Goal: Transaction & Acquisition: Book appointment/travel/reservation

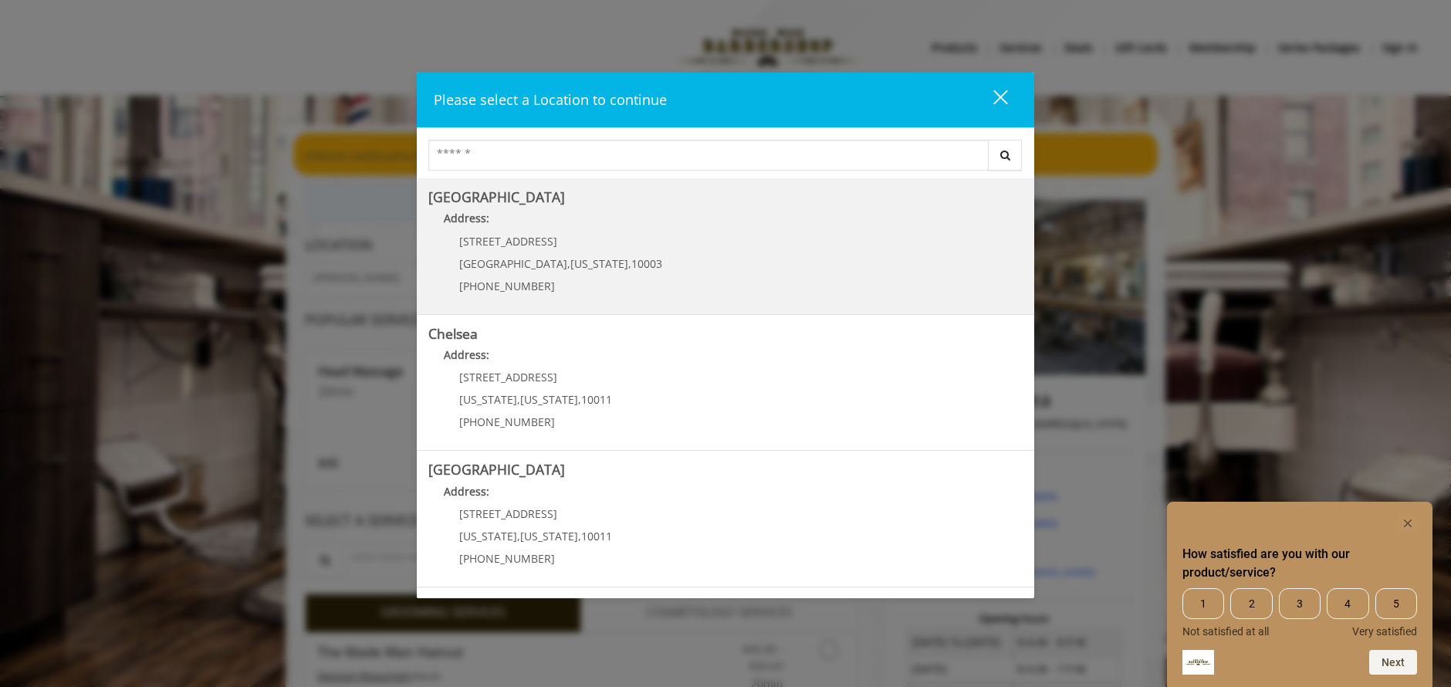
drag, startPoint x: 1002, startPoint y: 105, endPoint x: 626, endPoint y: 223, distance: 394.1
click at [810, 172] on div "Please select a Location to continue close Search Greenwich Village Address: 60…" at bounding box center [726, 336] width 618 height 526
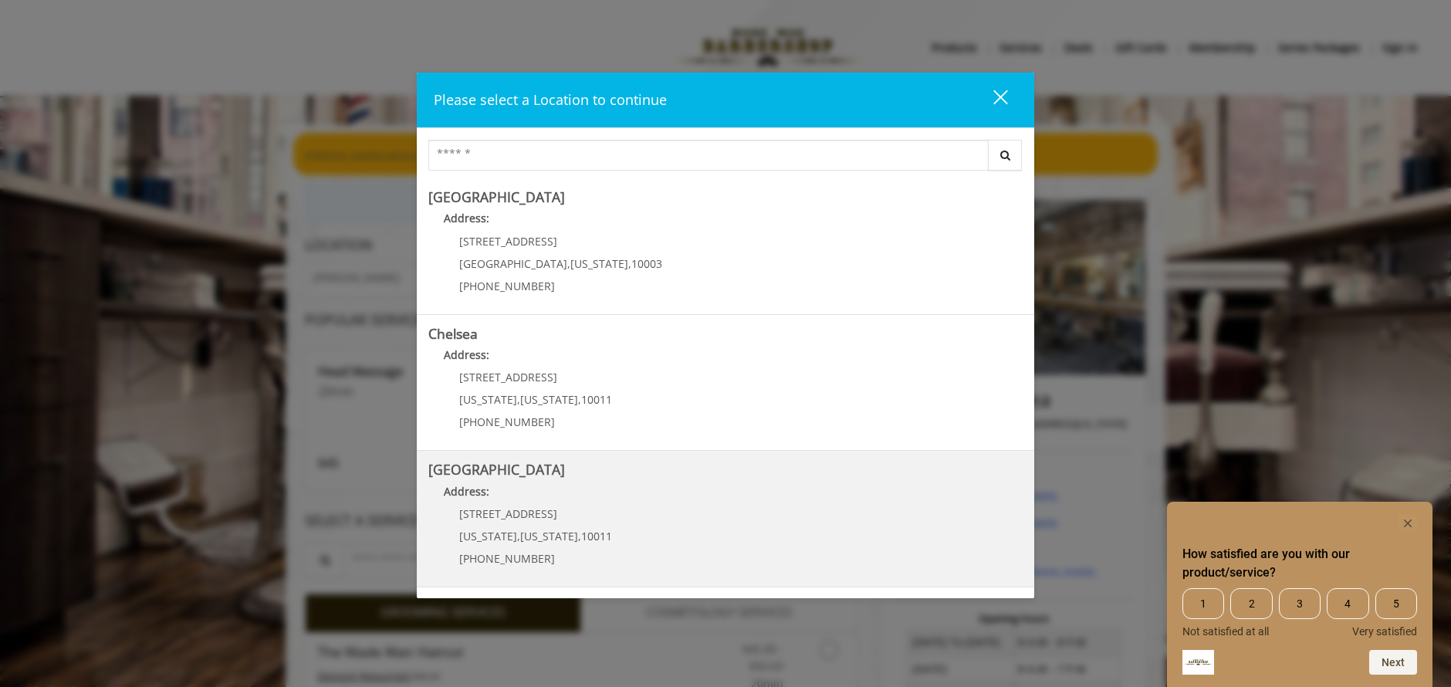
scroll to position [269, 0]
click at [527, 512] on span "[STREET_ADDRESS]" at bounding box center [508, 517] width 98 height 15
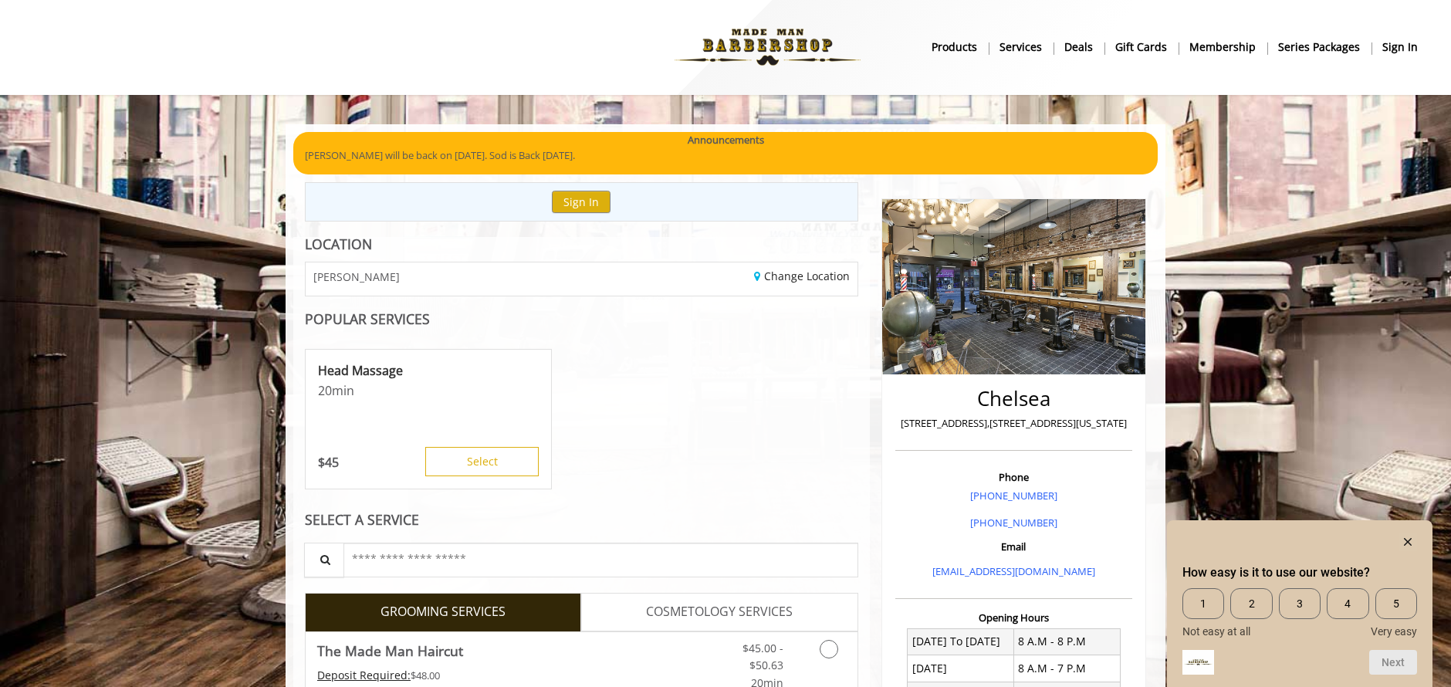
scroll to position [195, 0]
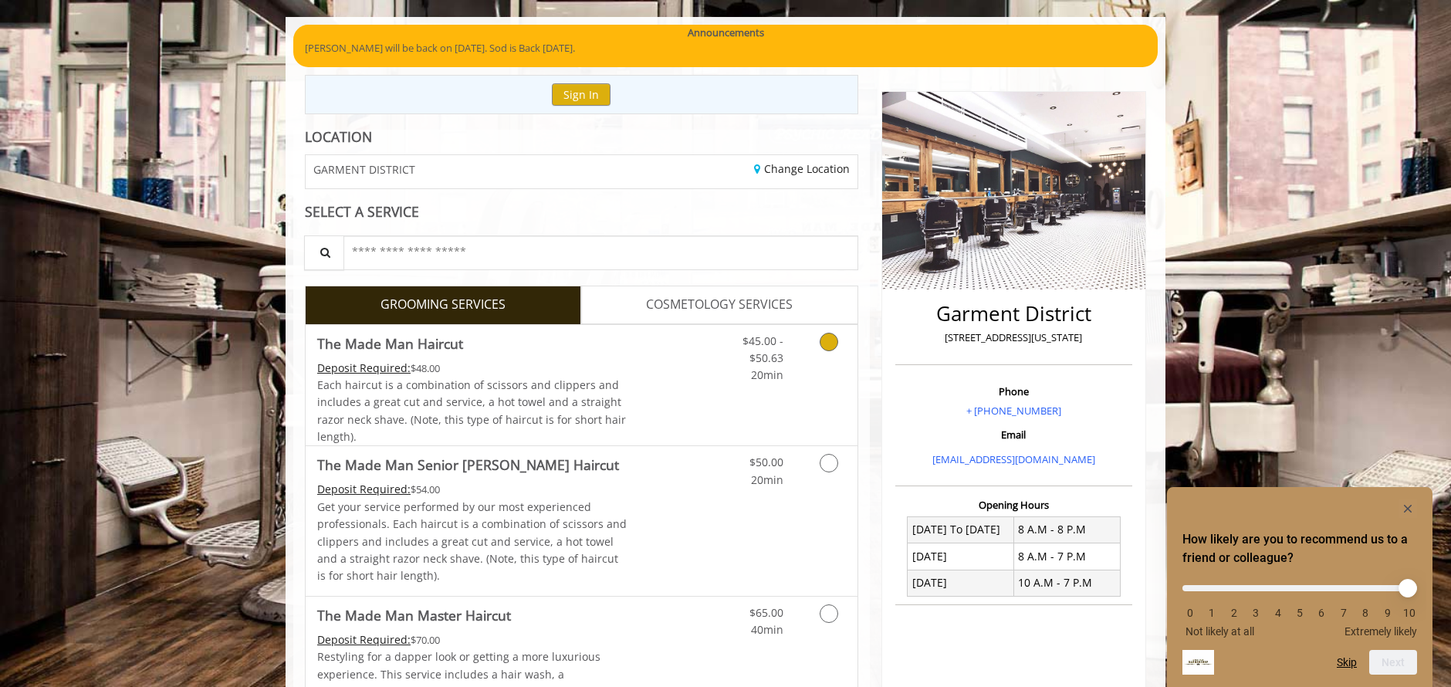
click at [618, 386] on div "Each haircut is a combination of scissors and clippers and includes a great cut…" at bounding box center [472, 411] width 310 height 69
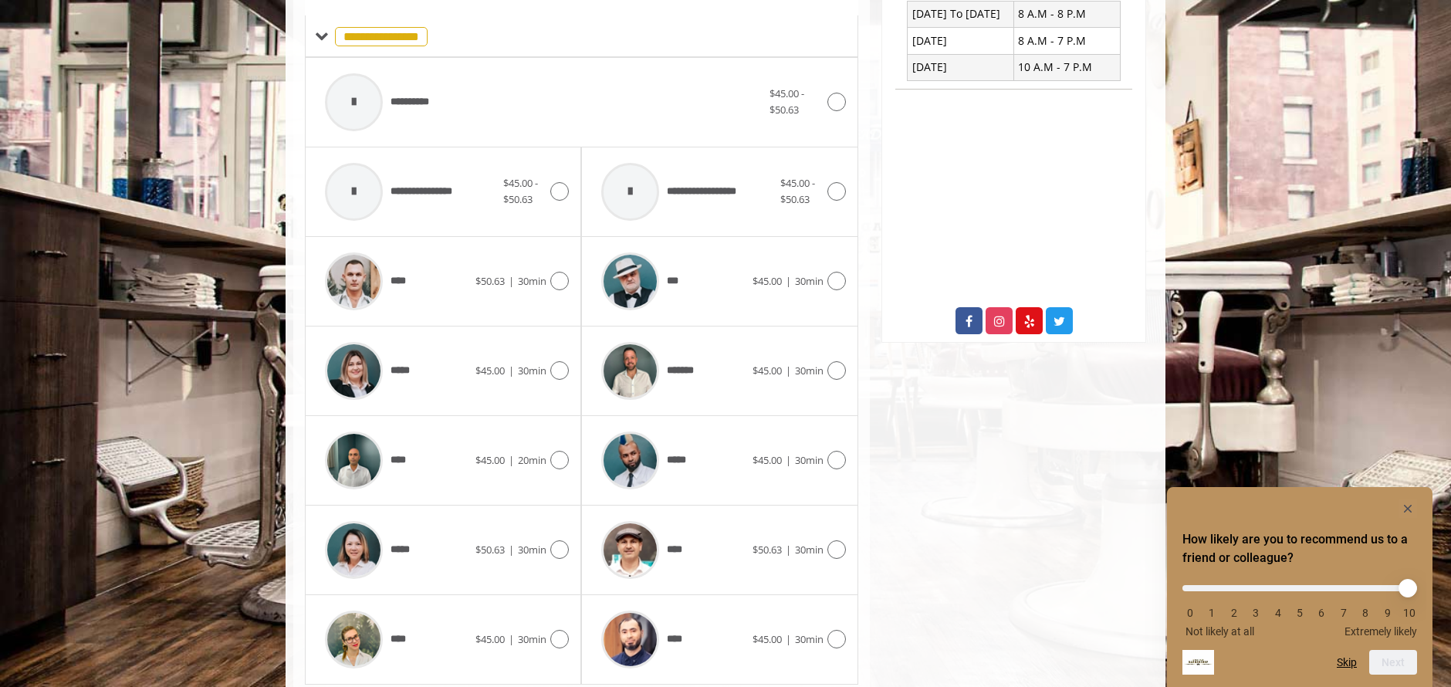
scroll to position [675, 0]
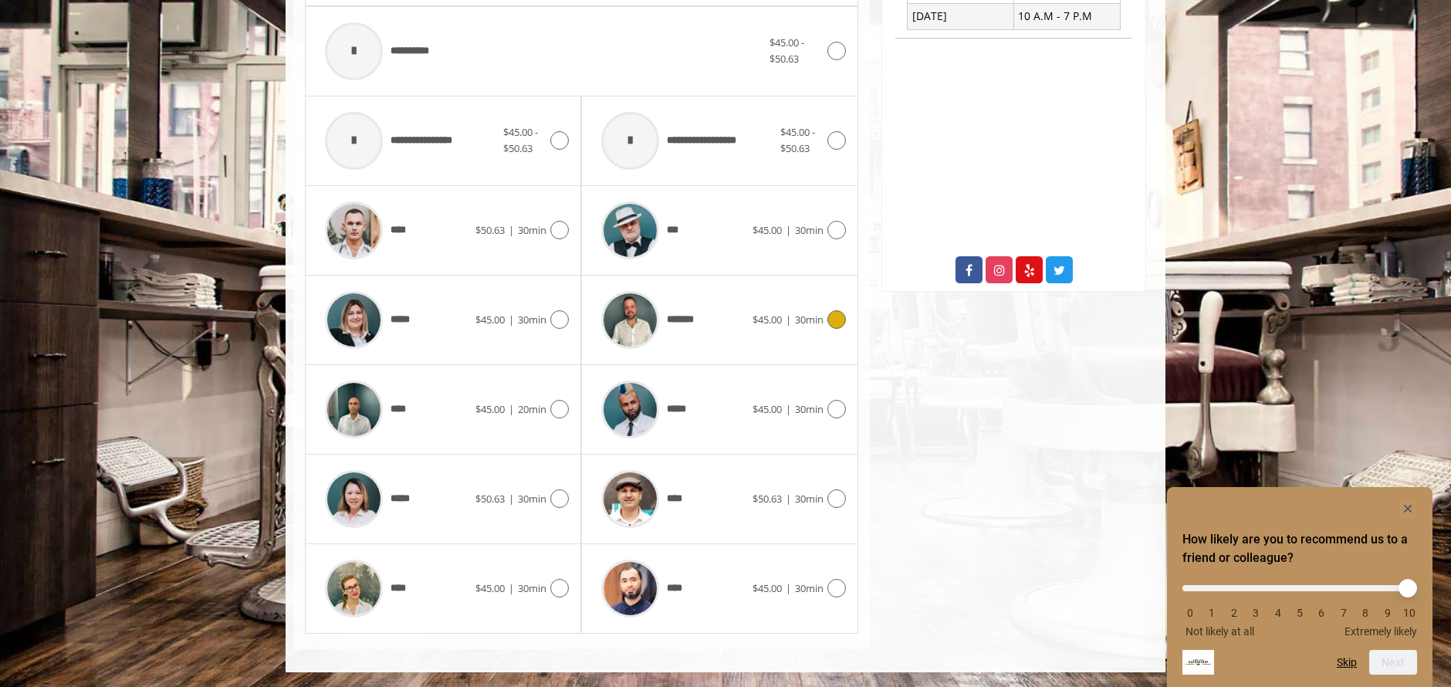
click at [713, 334] on div "*******" at bounding box center [673, 319] width 158 height 73
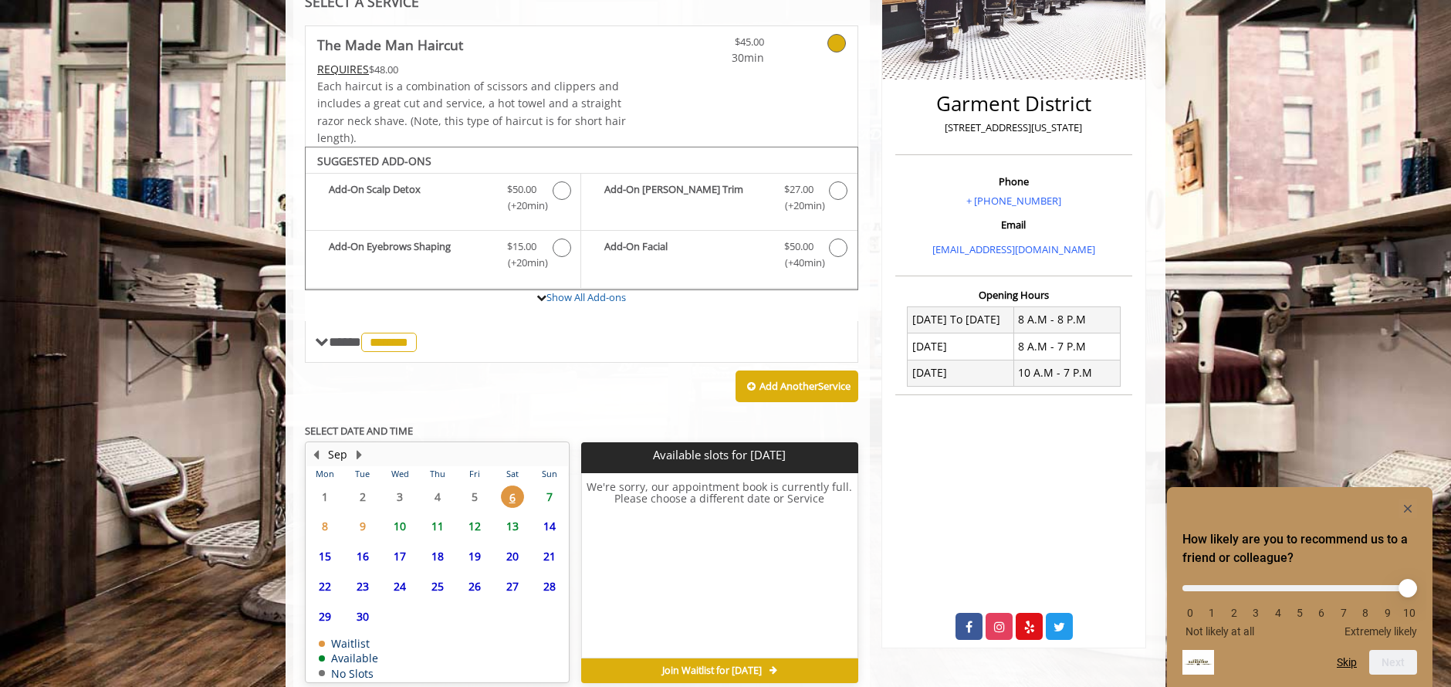
scroll to position [389, 0]
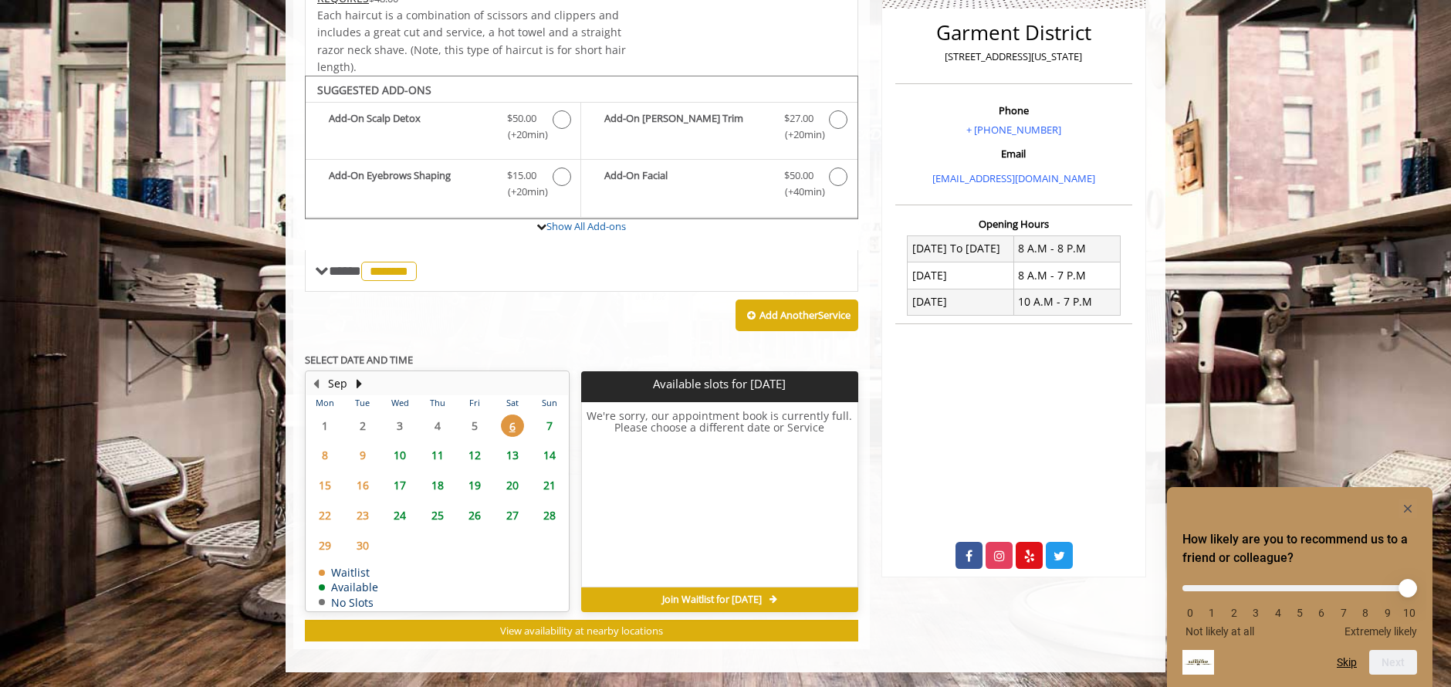
click at [514, 456] on span "13" at bounding box center [512, 455] width 23 height 22
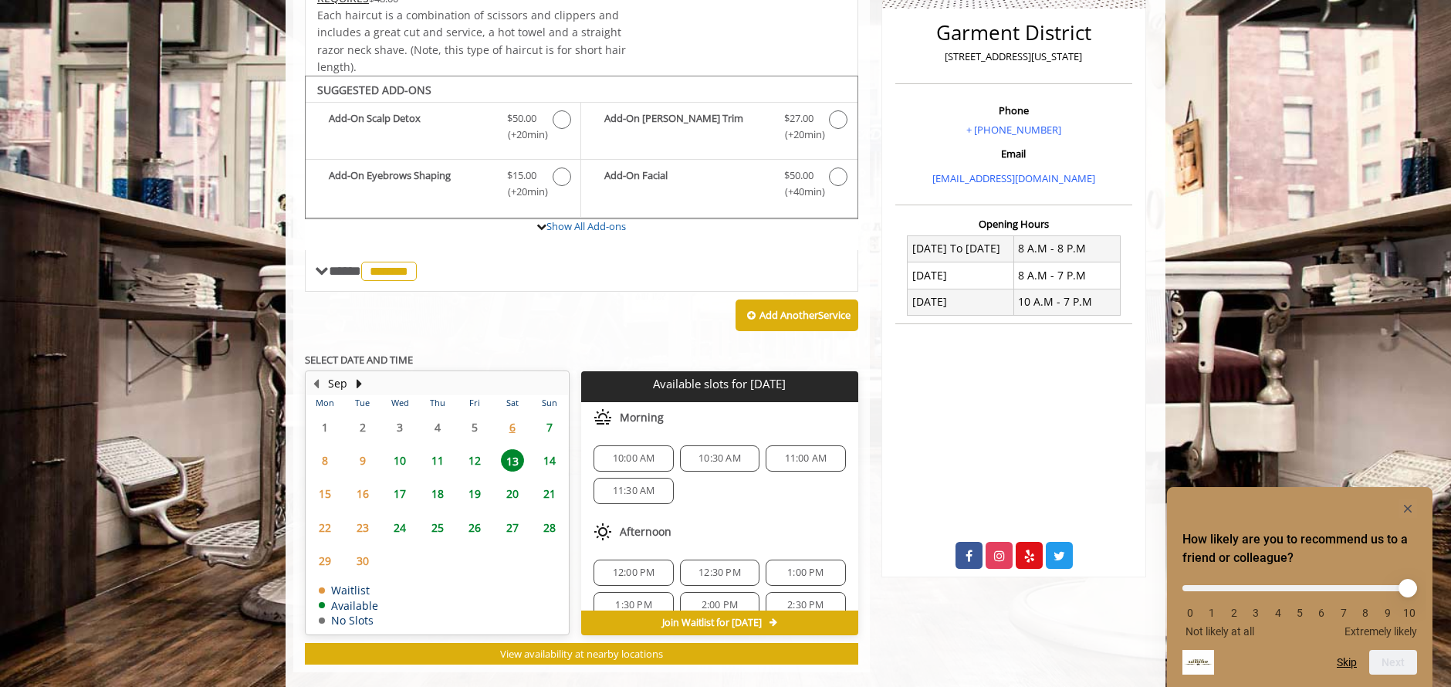
scroll to position [412, 0]
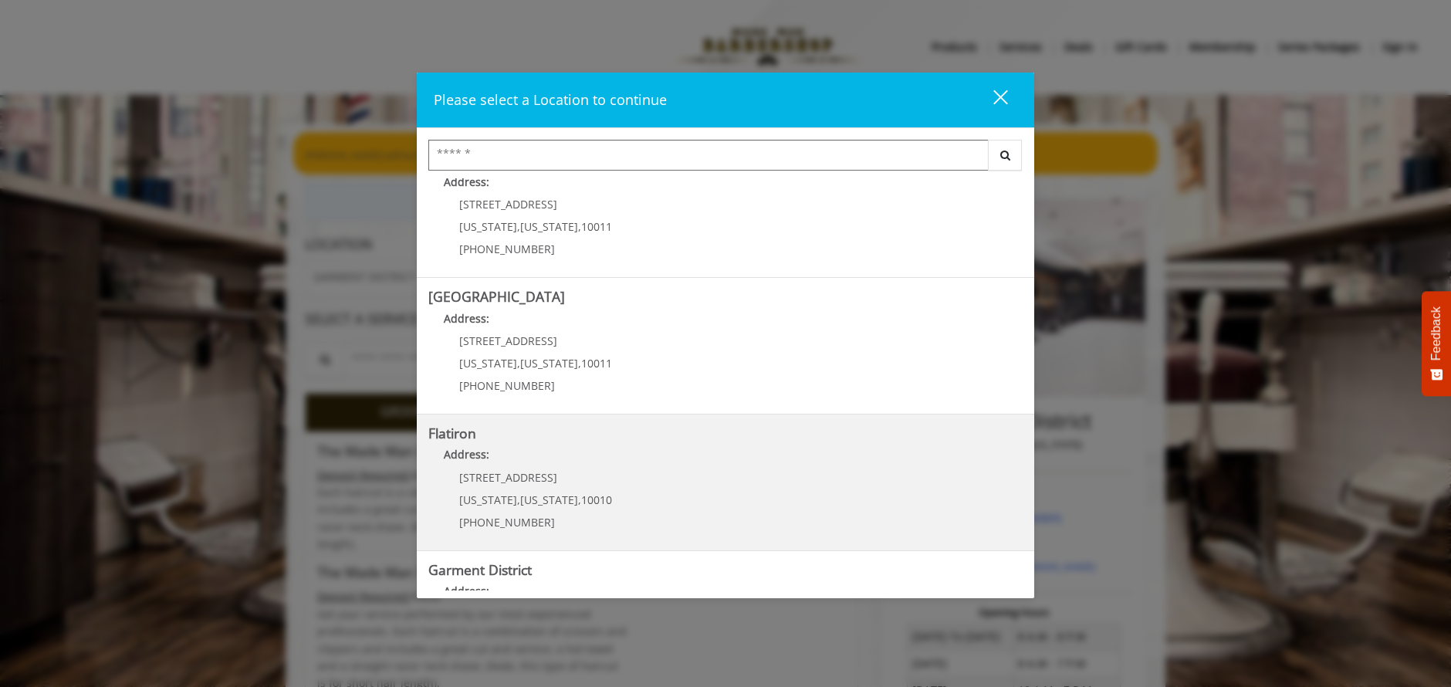
scroll to position [269, 0]
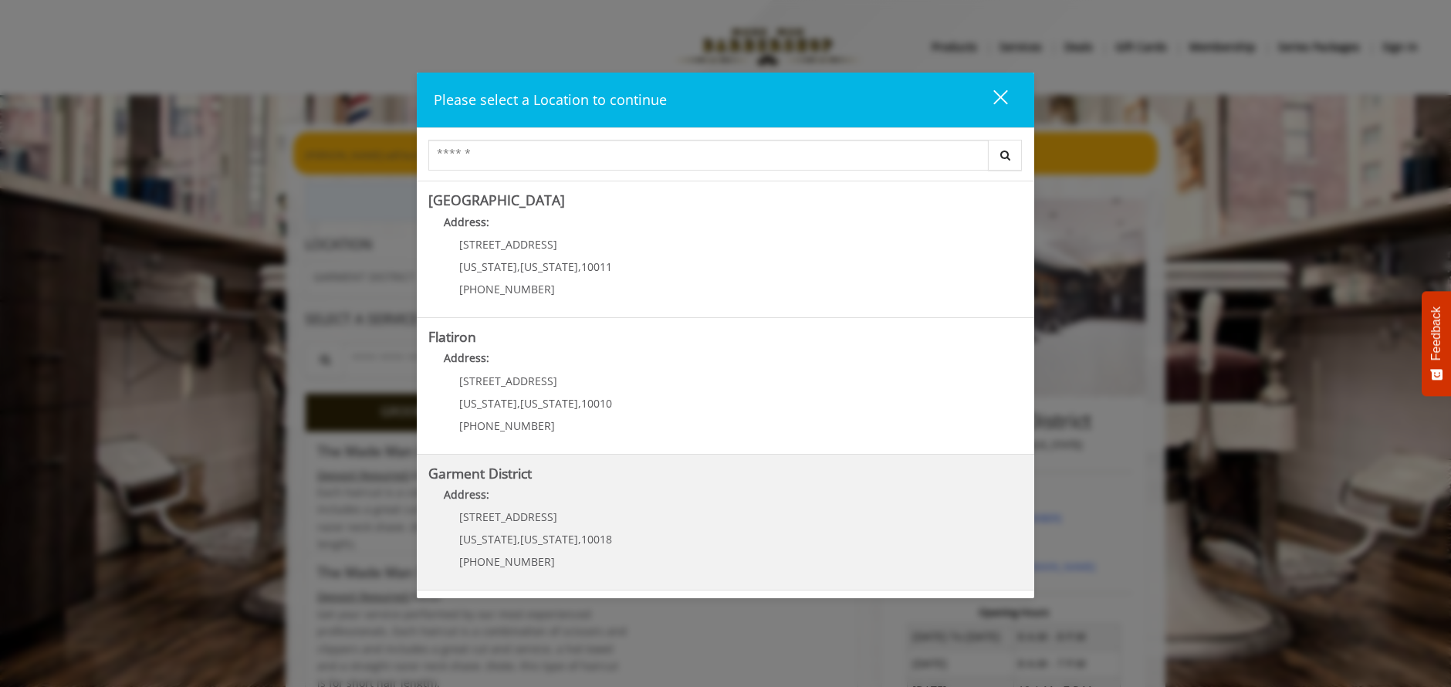
click at [545, 516] on p "1400 Broadway" at bounding box center [535, 517] width 153 height 12
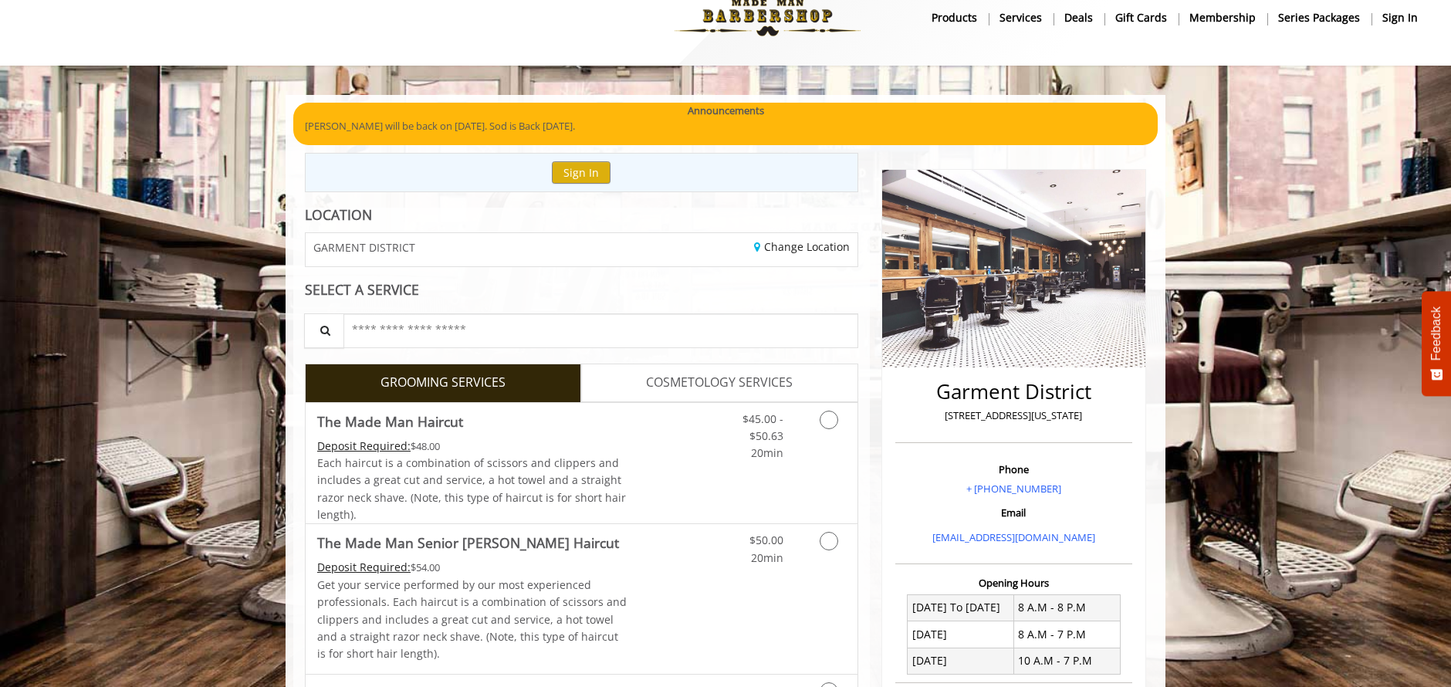
scroll to position [93, 0]
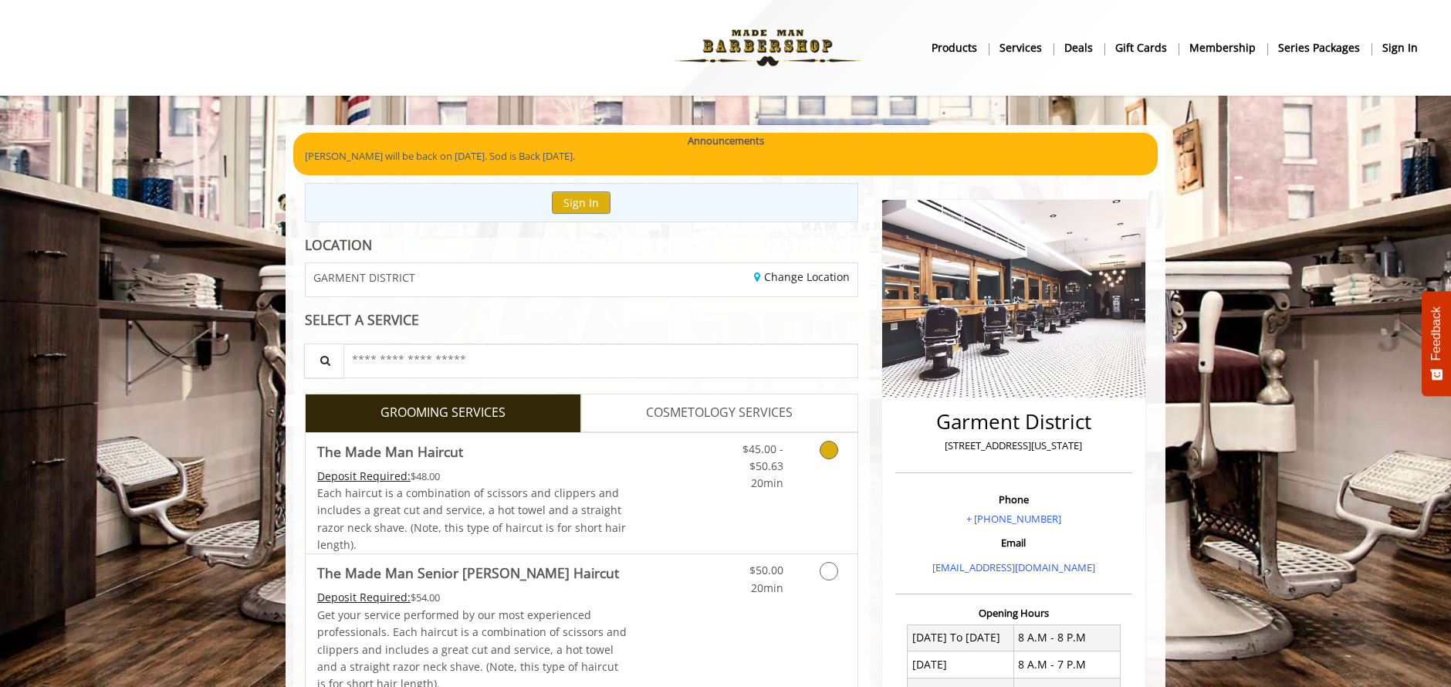
click at [770, 490] on span "20min" at bounding box center [767, 483] width 32 height 15
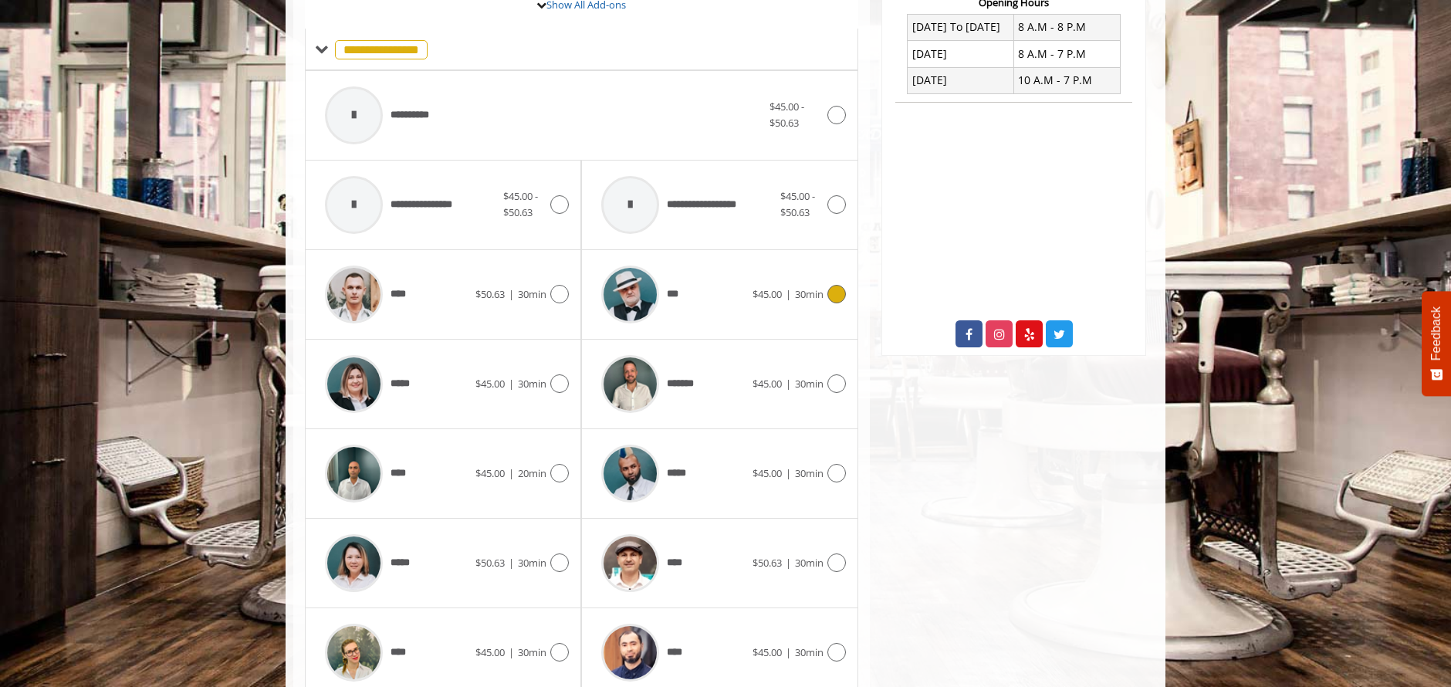
scroll to position [675, 0]
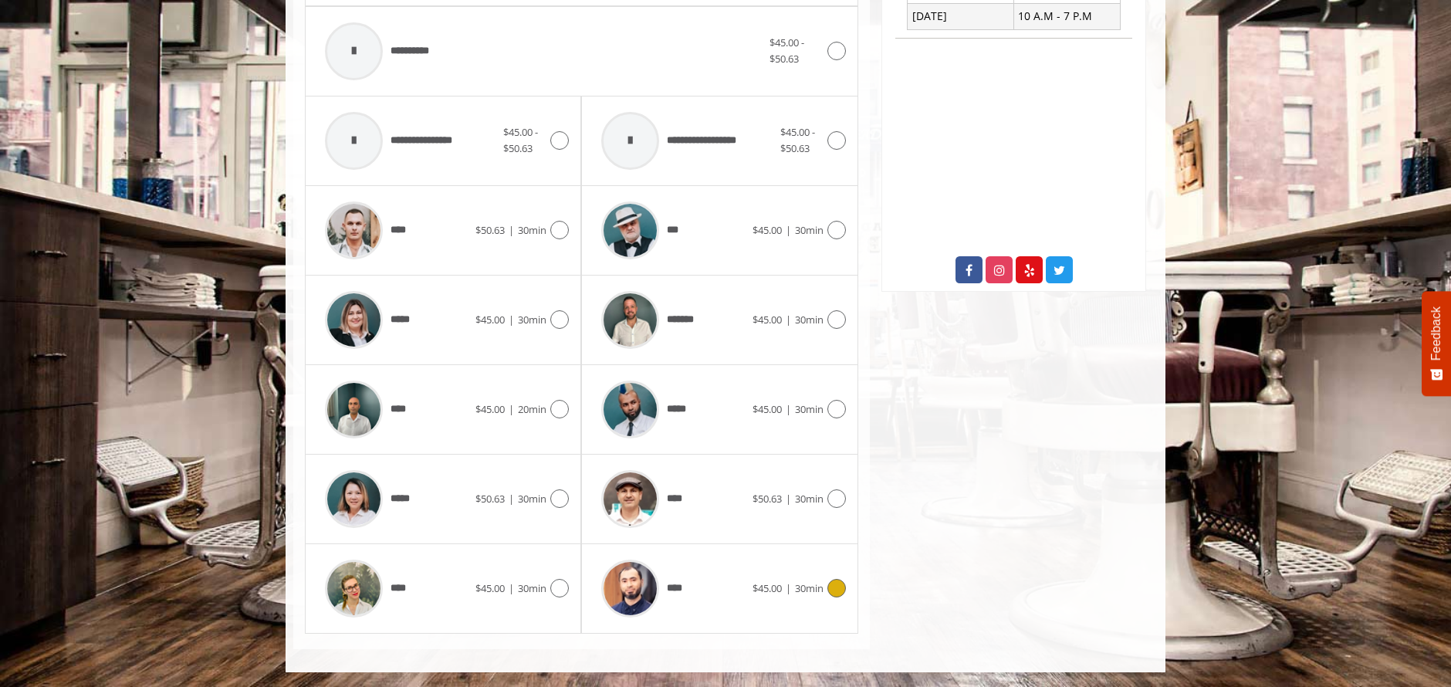
drag, startPoint x: 730, startPoint y: 612, endPoint x: 737, endPoint y: 593, distance: 20.8
click at [730, 612] on div "****" at bounding box center [673, 588] width 158 height 73
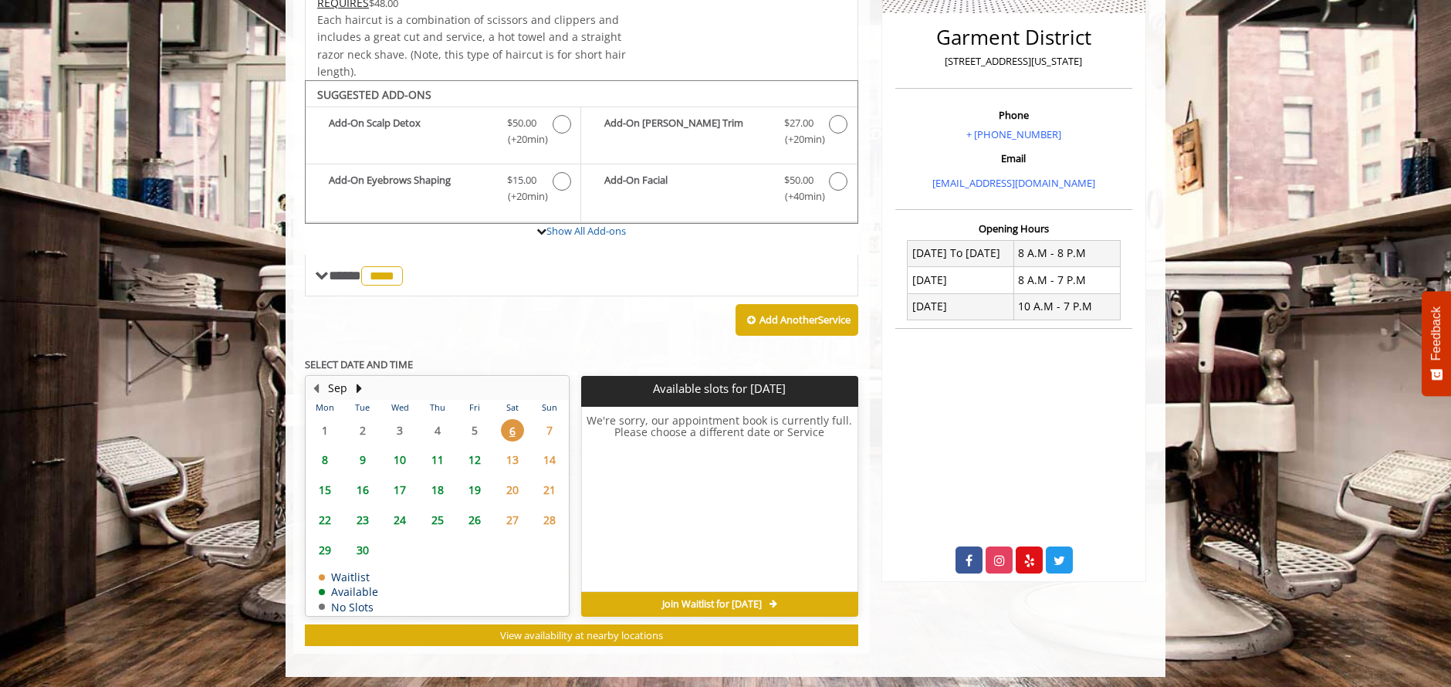
scroll to position [389, 0]
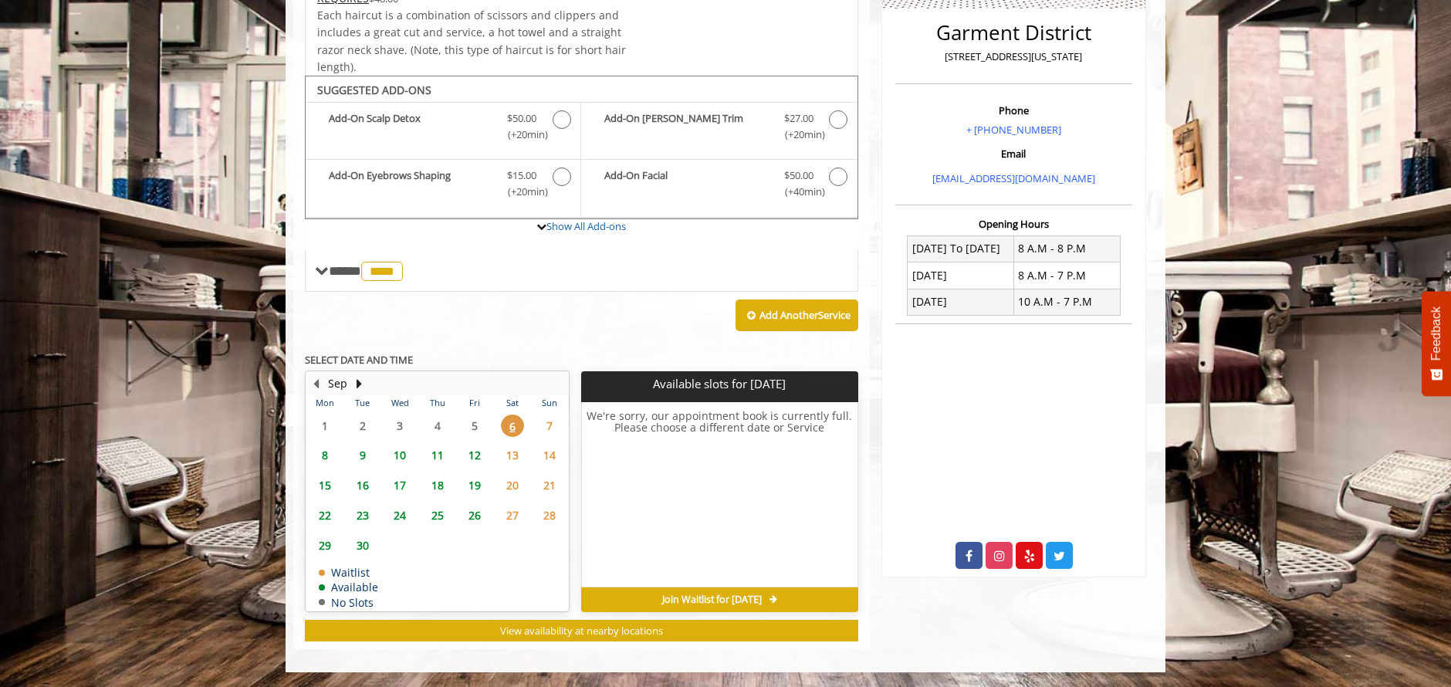
click at [511, 455] on span "13" at bounding box center [512, 455] width 23 height 22
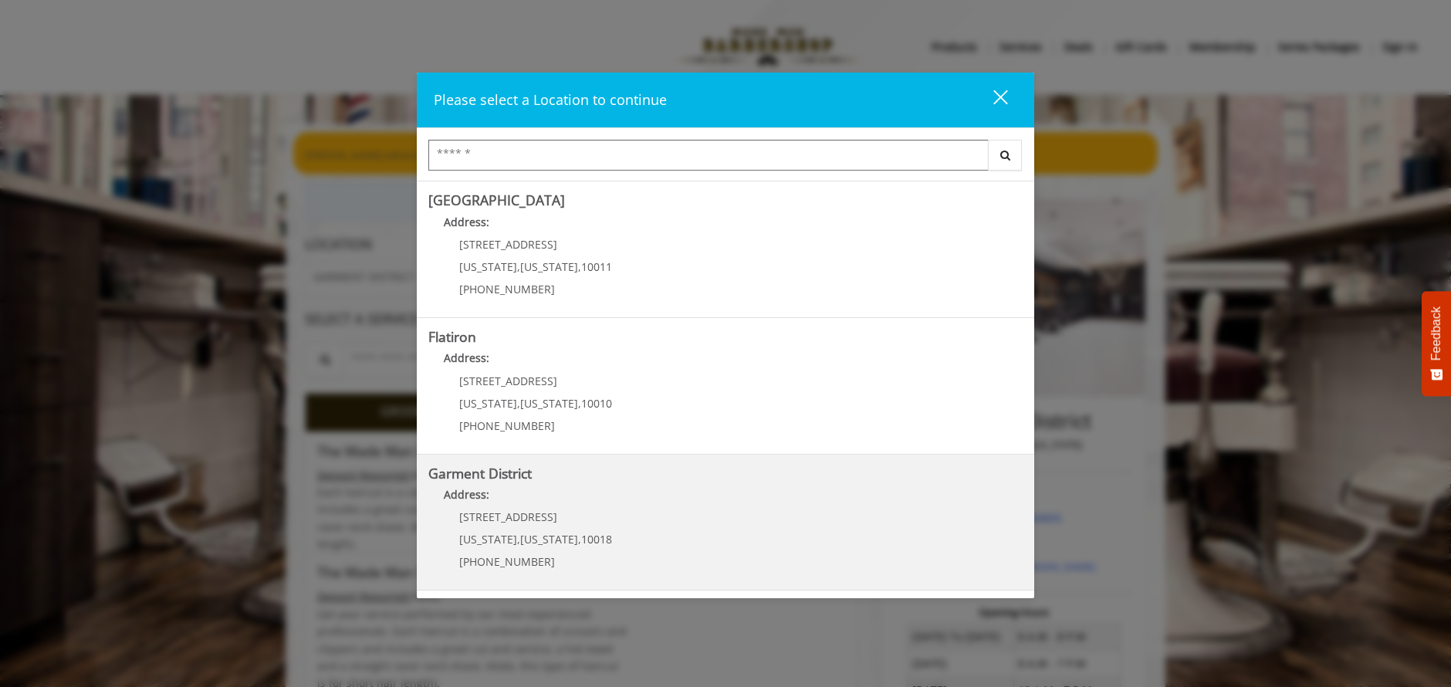
scroll to position [43, 0]
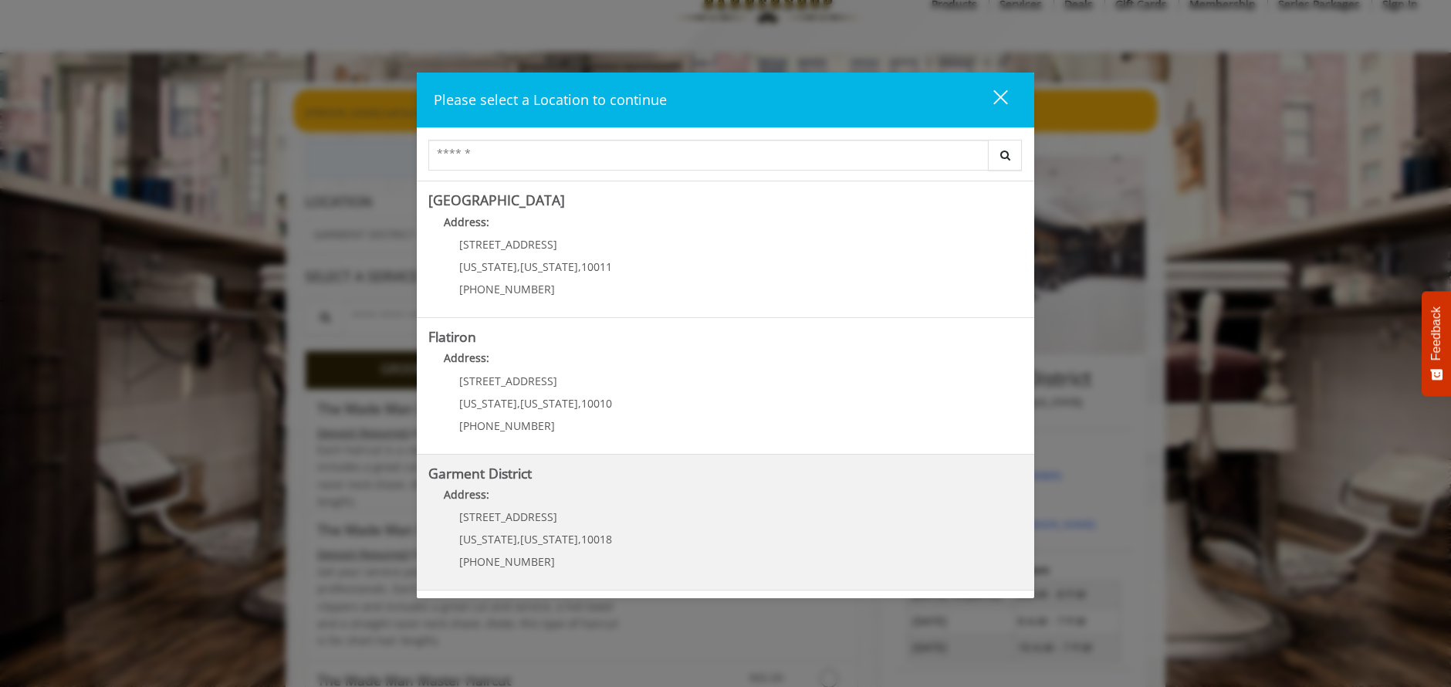
click at [526, 491] on District "Address:" at bounding box center [725, 498] width 594 height 25
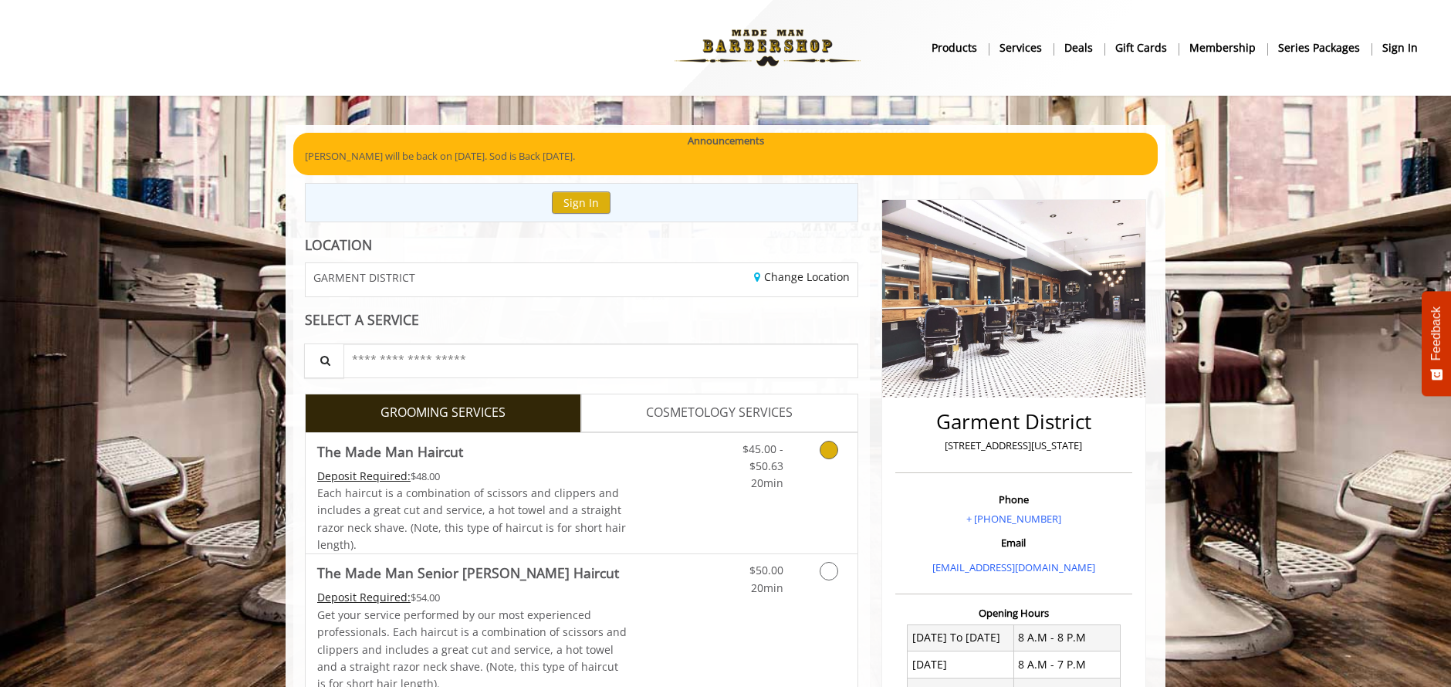
click at [747, 479] on link "$45.00 - $50.63 20min" at bounding box center [752, 462] width 64 height 59
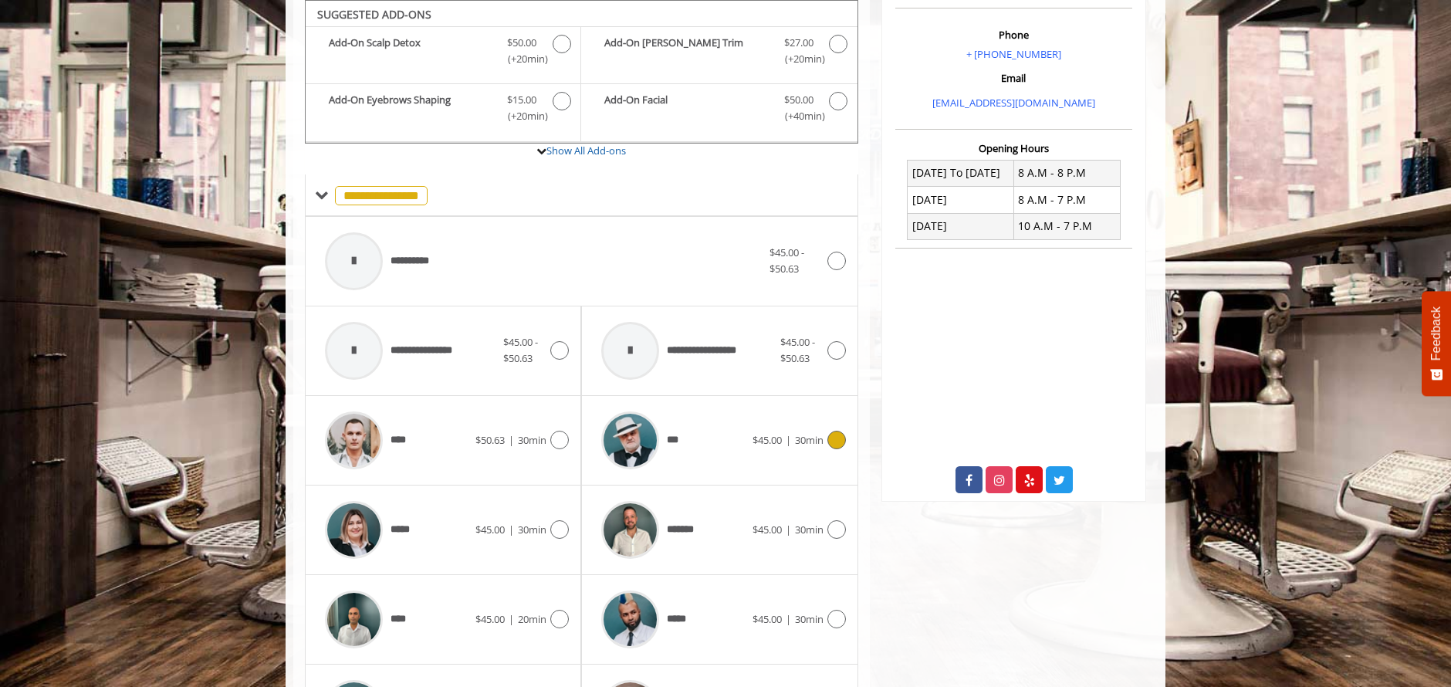
scroll to position [675, 0]
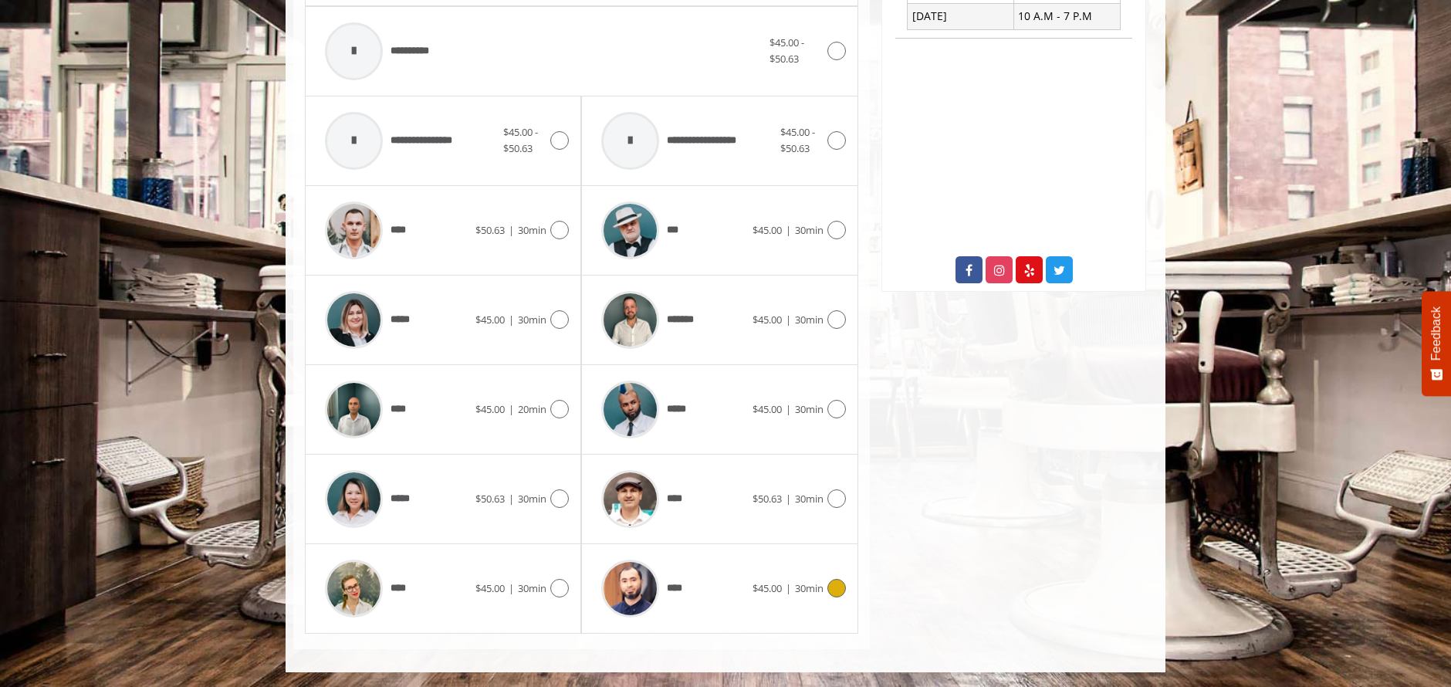
click at [729, 561] on div "****" at bounding box center [673, 588] width 158 height 73
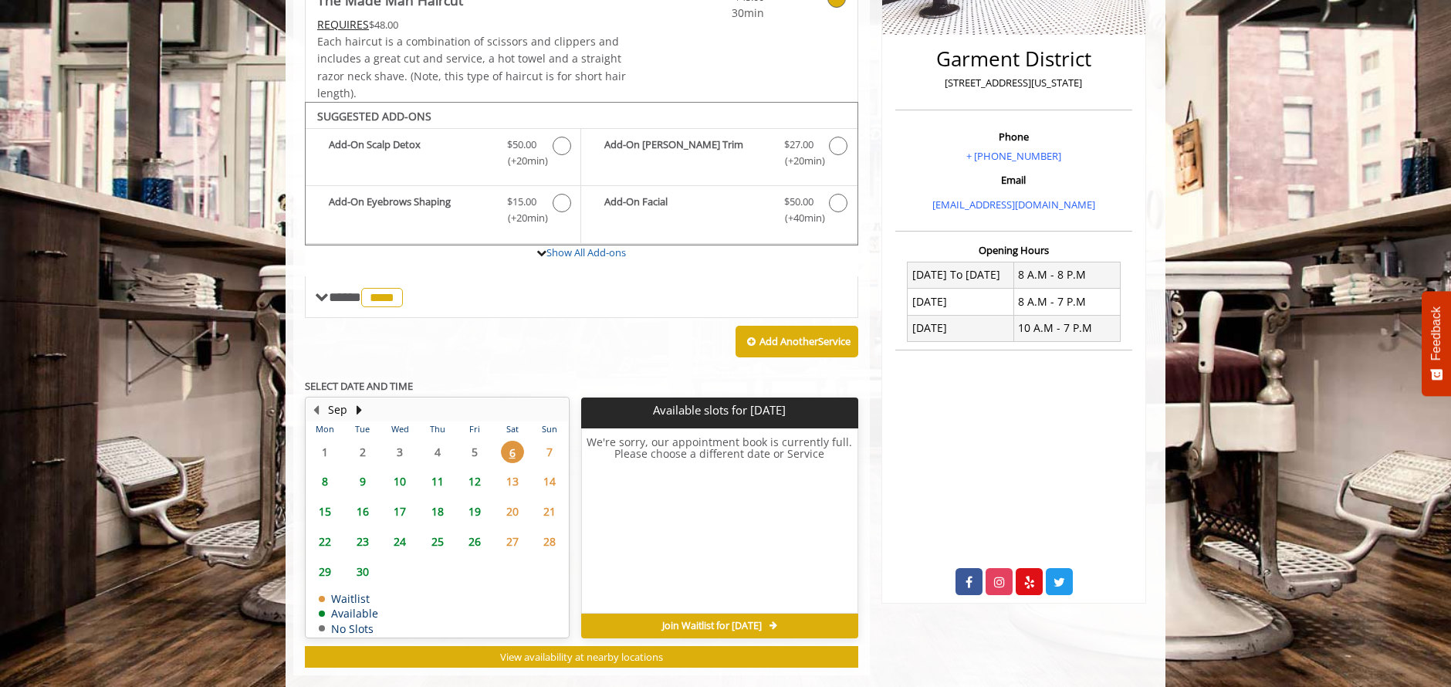
scroll to position [389, 0]
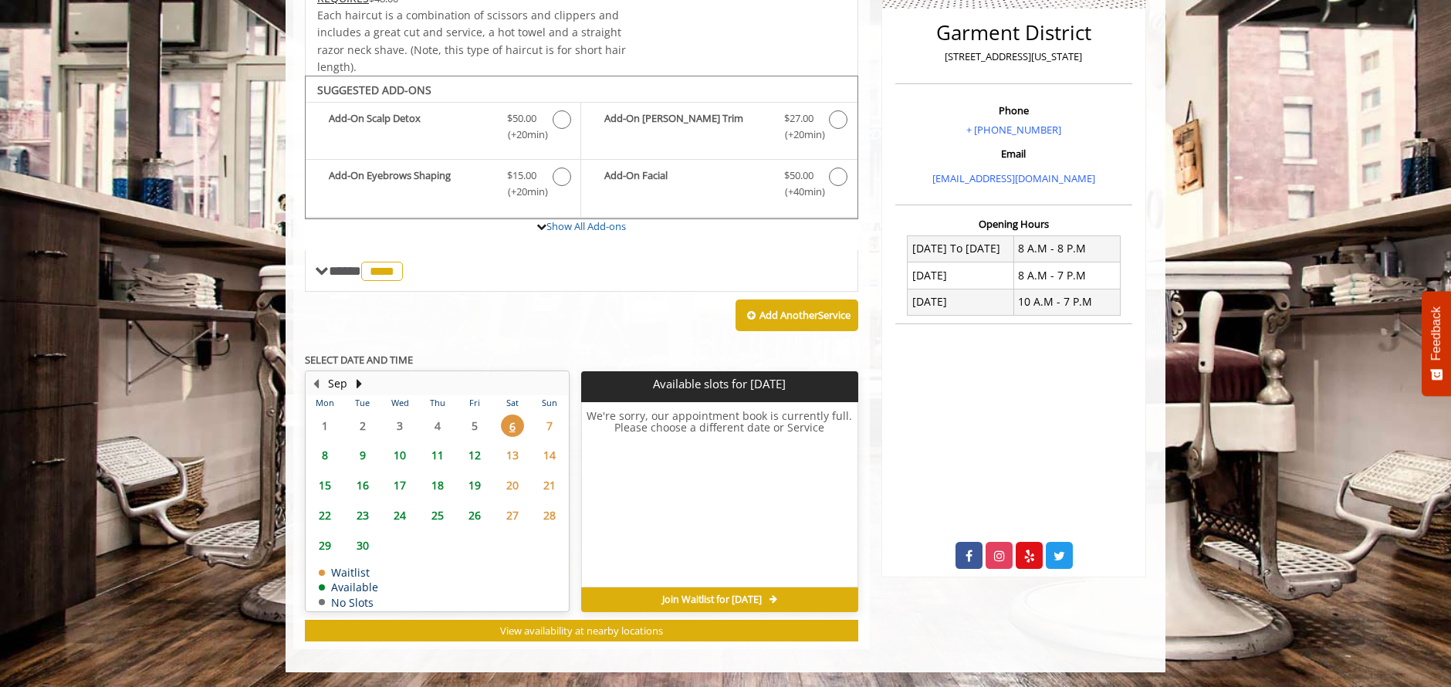
click at [516, 457] on span "13" at bounding box center [512, 455] width 23 height 22
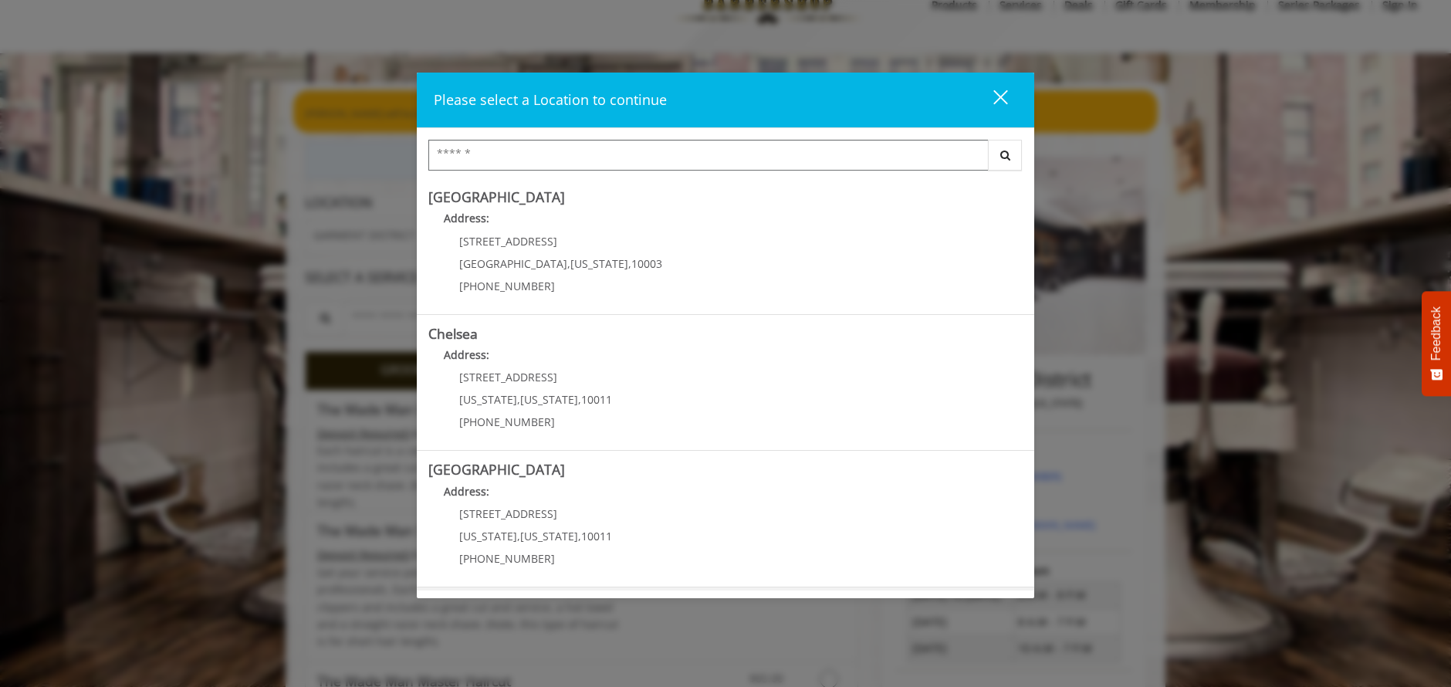
scroll to position [269, 0]
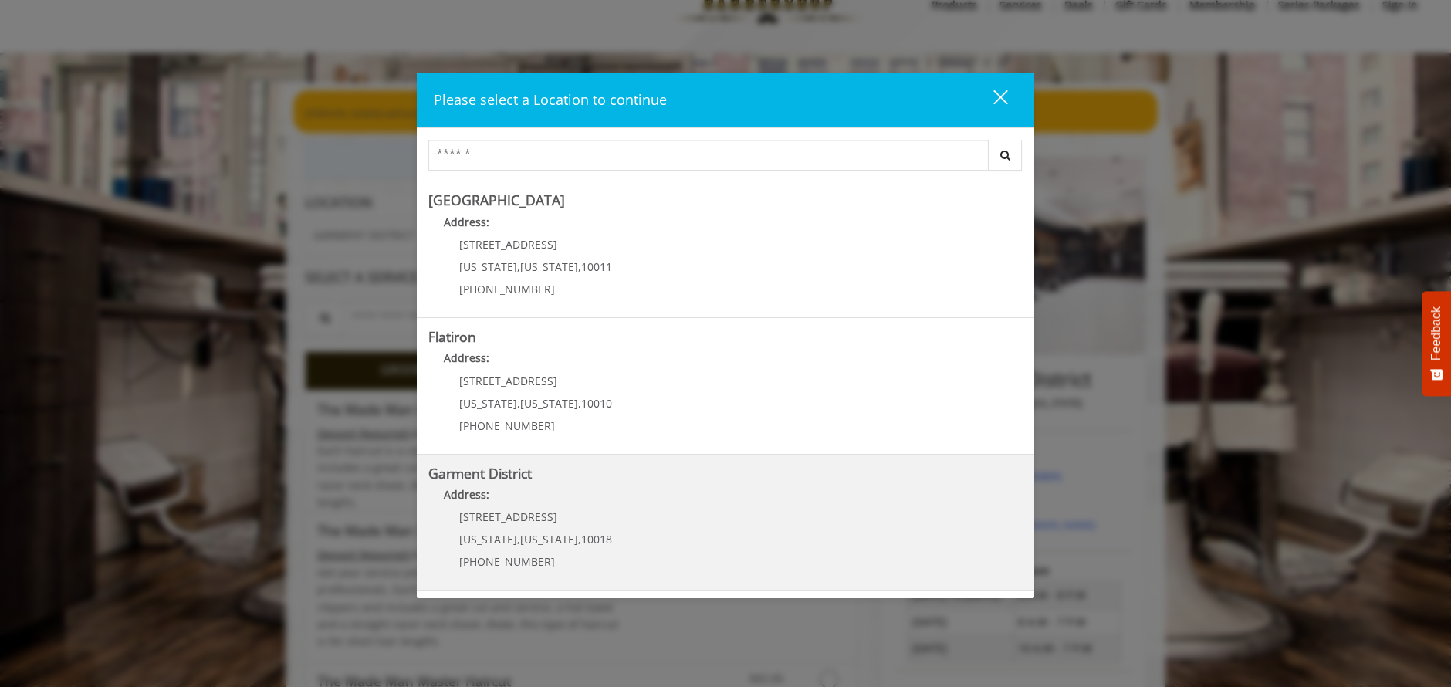
click at [511, 529] on div "1400 Broadway New York , New York , 10018 (212) 997-4247" at bounding box center [523, 544] width 191 height 67
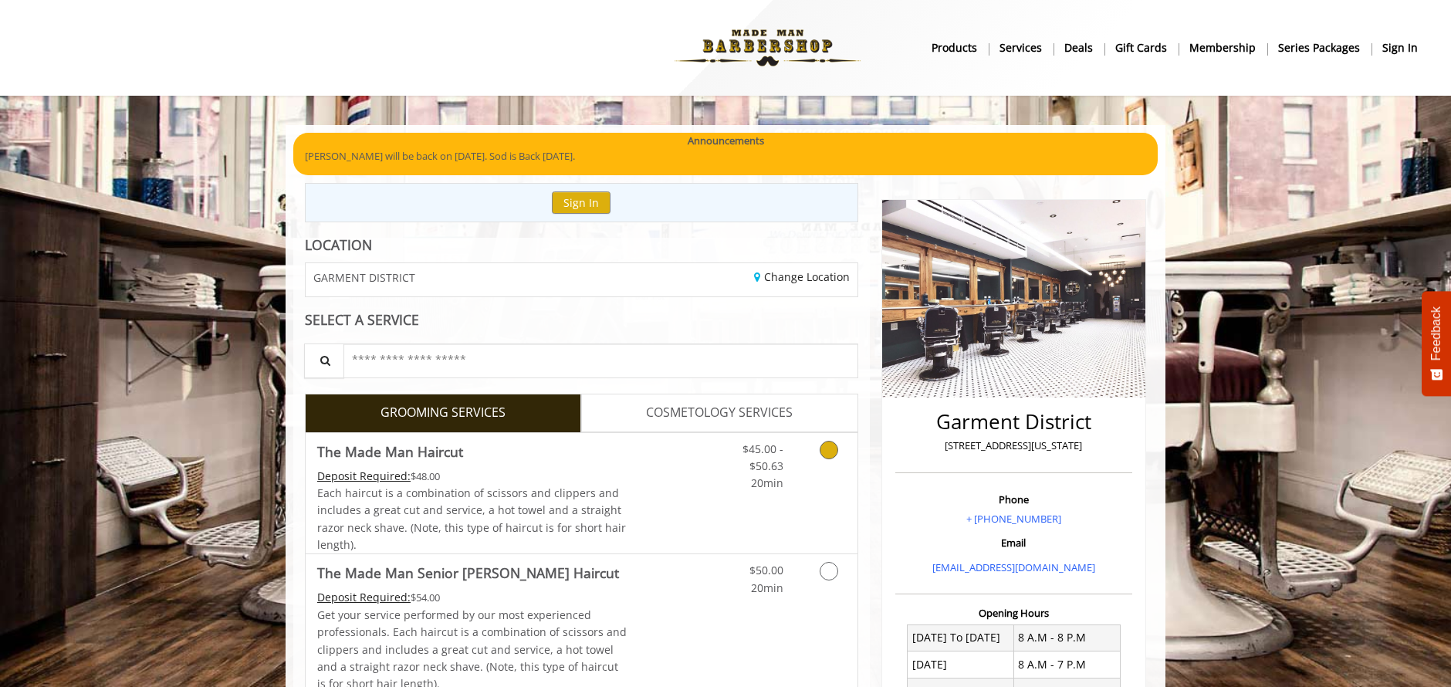
click at [523, 481] on div "Deposit Required: $48.00" at bounding box center [472, 476] width 310 height 17
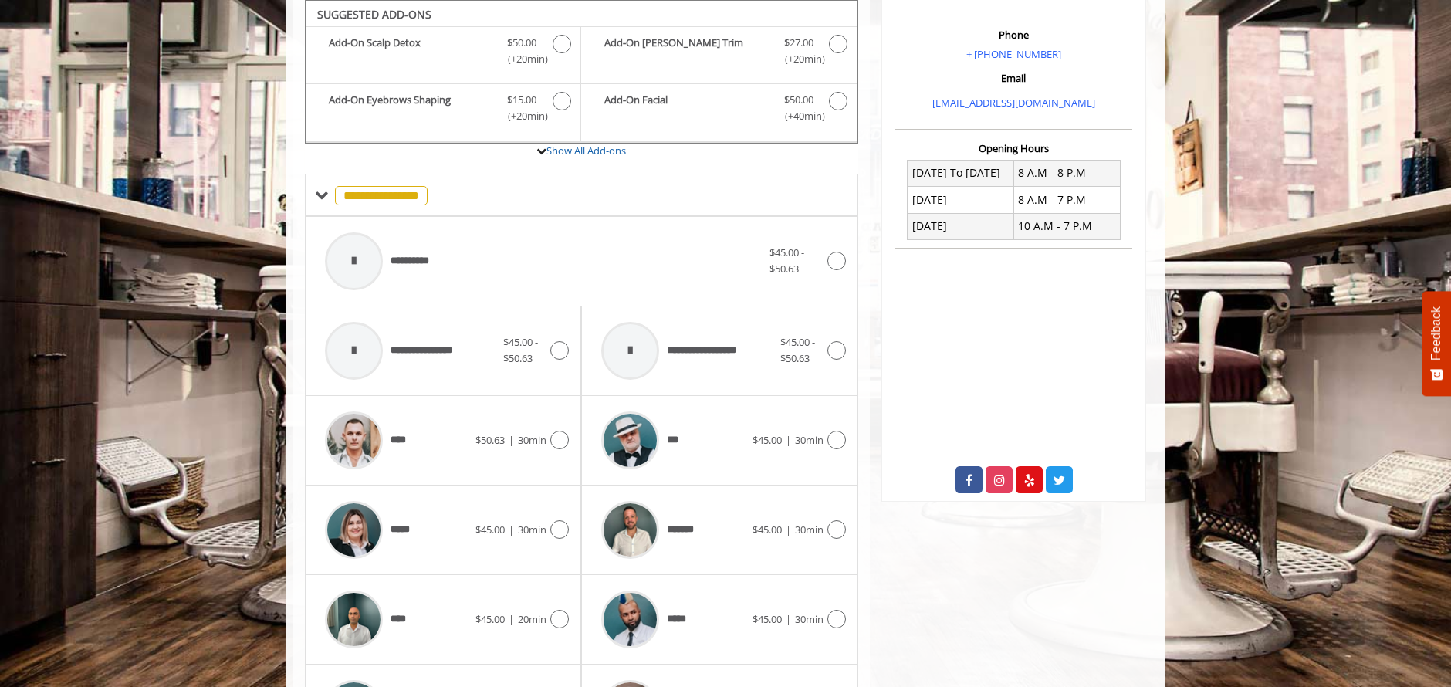
scroll to position [675, 0]
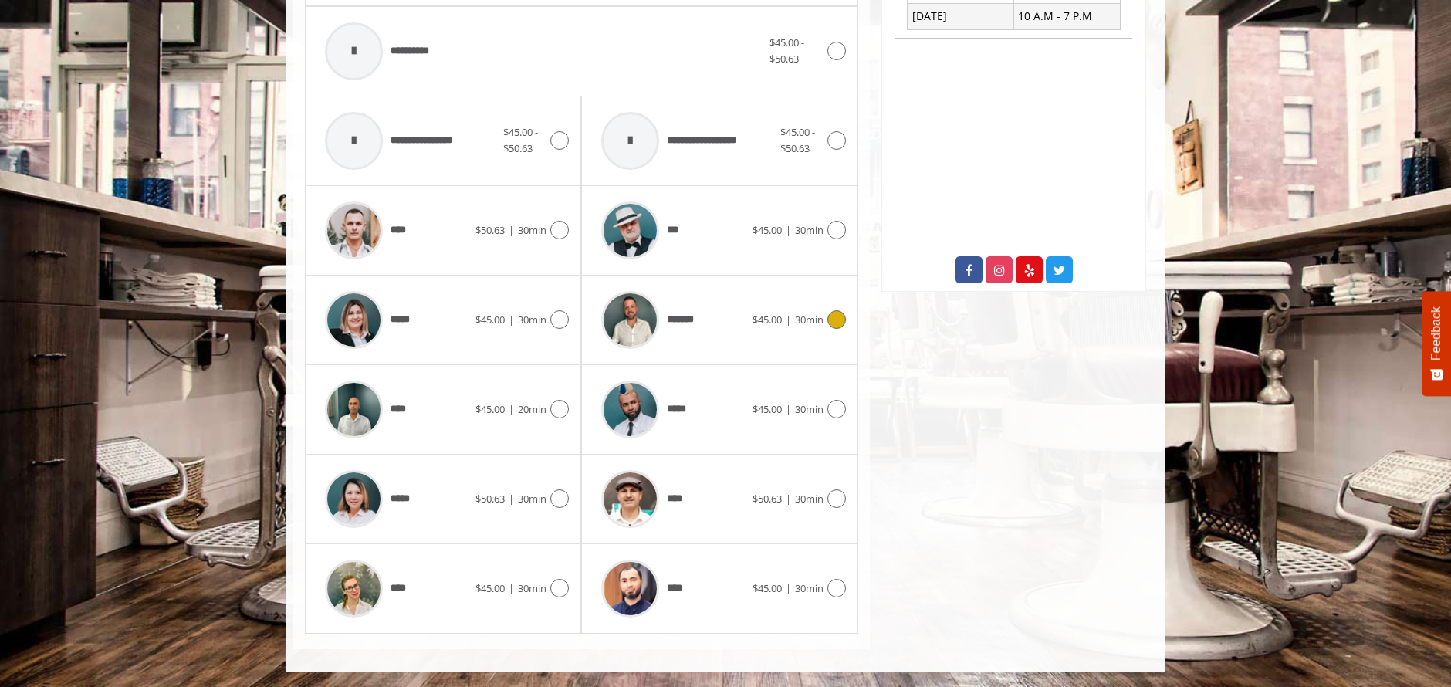
click at [720, 310] on div "*******" at bounding box center [673, 319] width 158 height 73
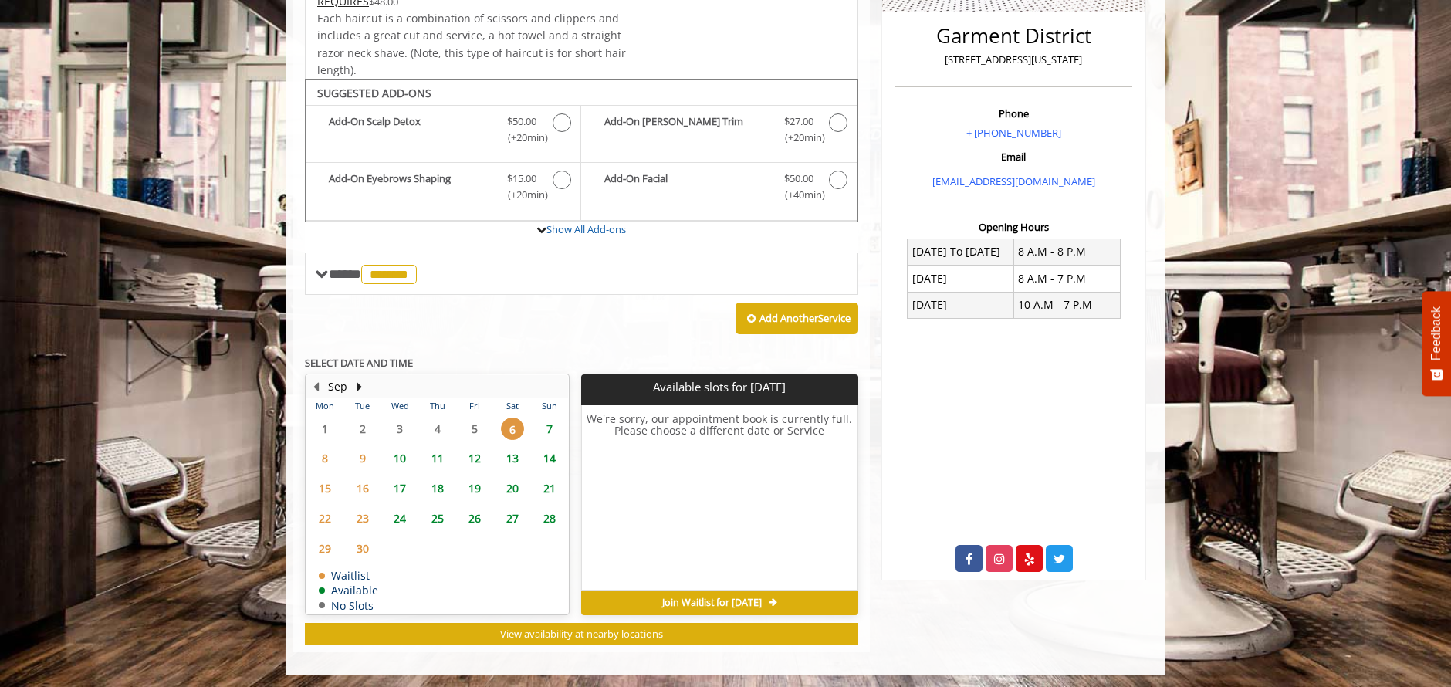
scroll to position [389, 0]
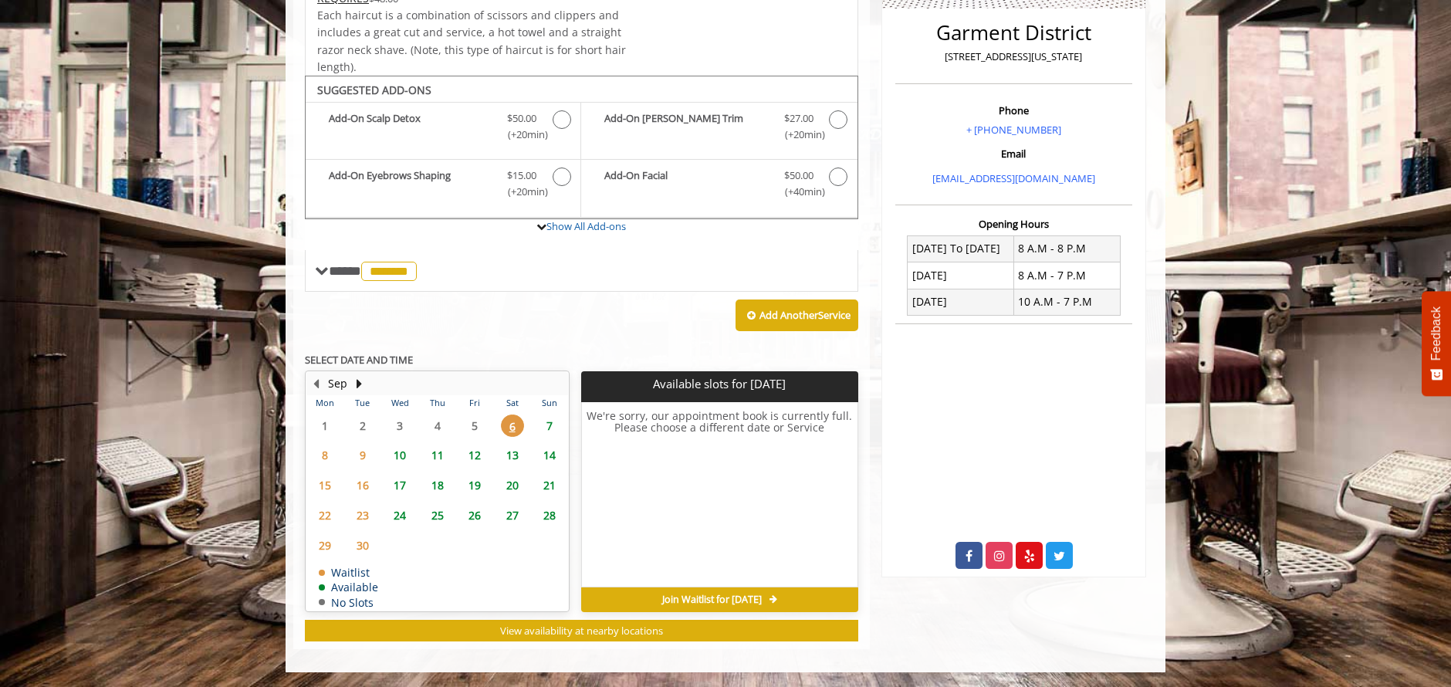
click at [512, 453] on span "13" at bounding box center [512, 455] width 23 height 22
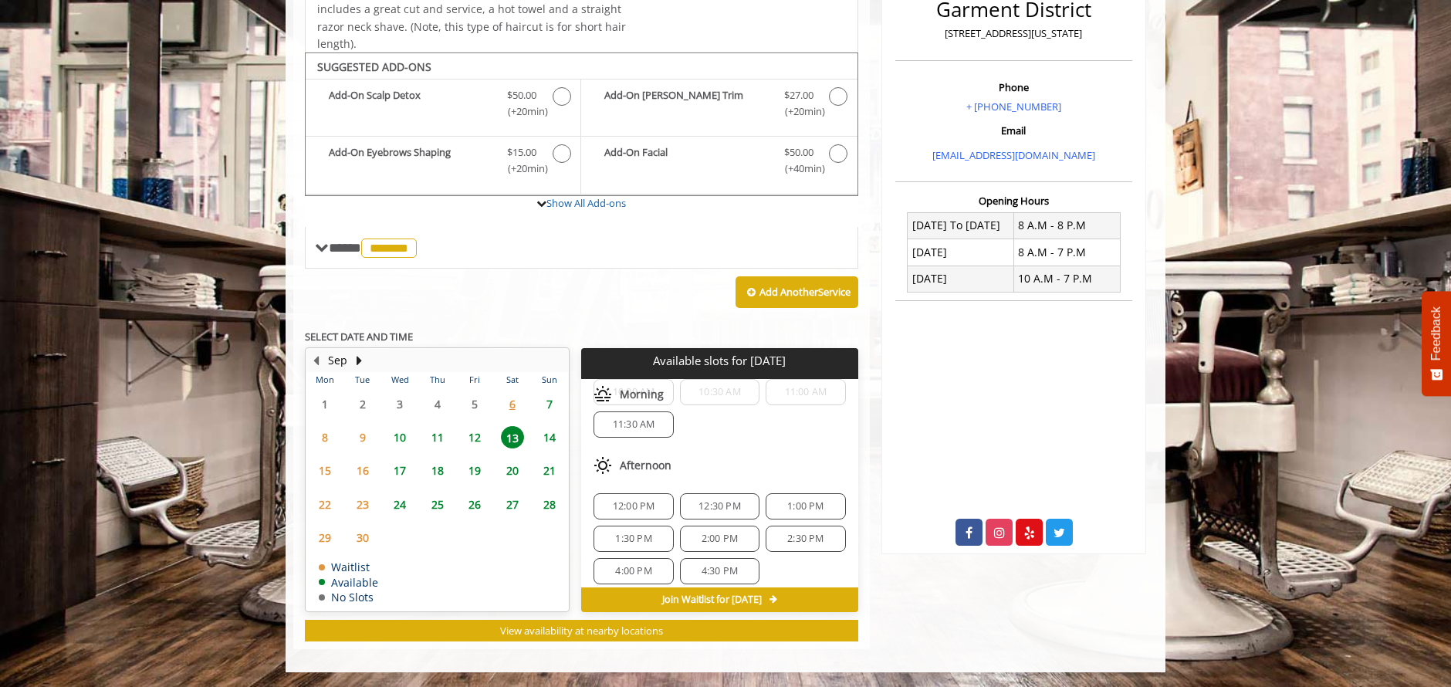
scroll to position [52, 0]
